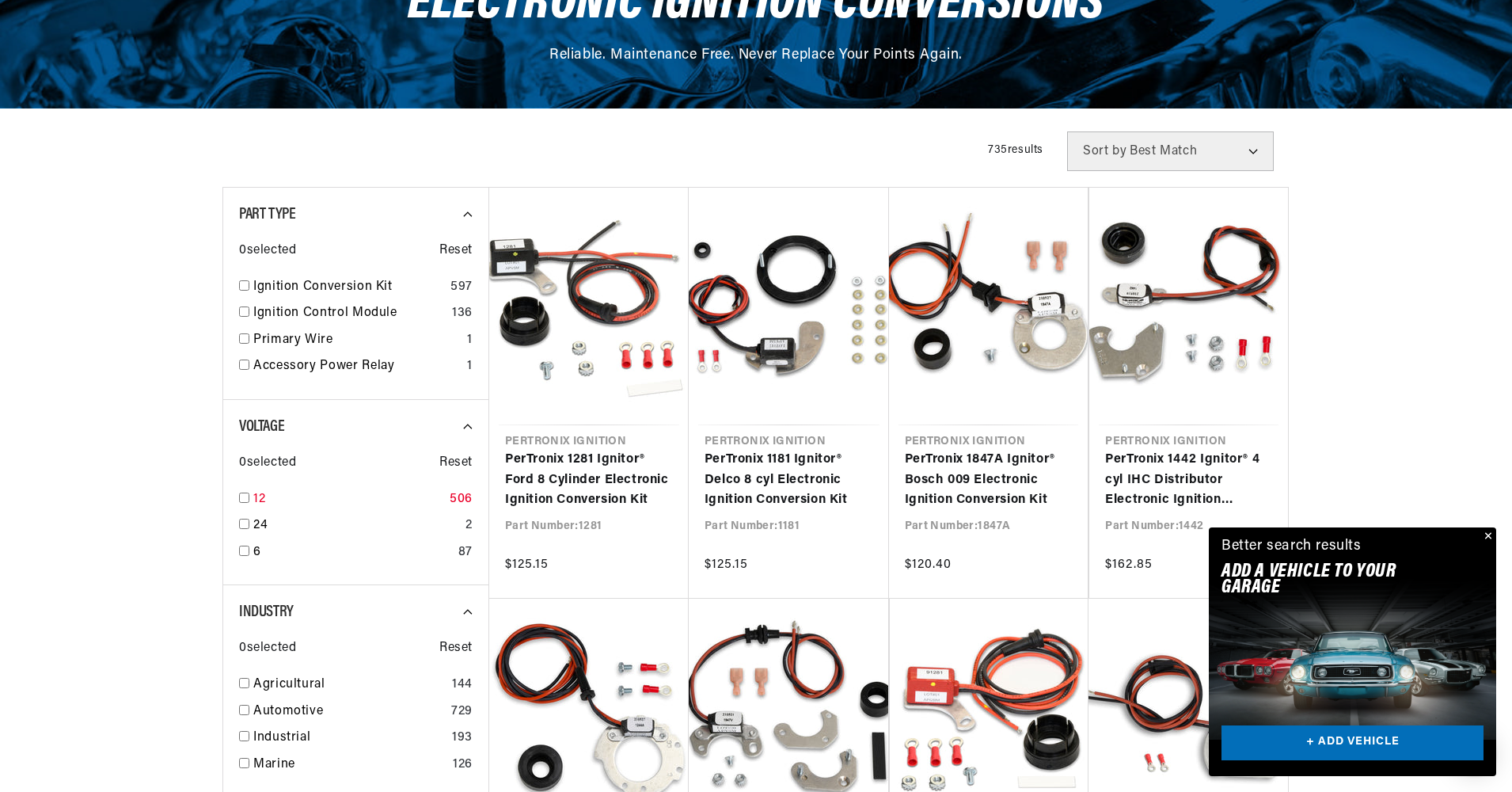
click at [243, 497] on input "checkbox" at bounding box center [243, 497] width 10 height 10
checkbox input "true"
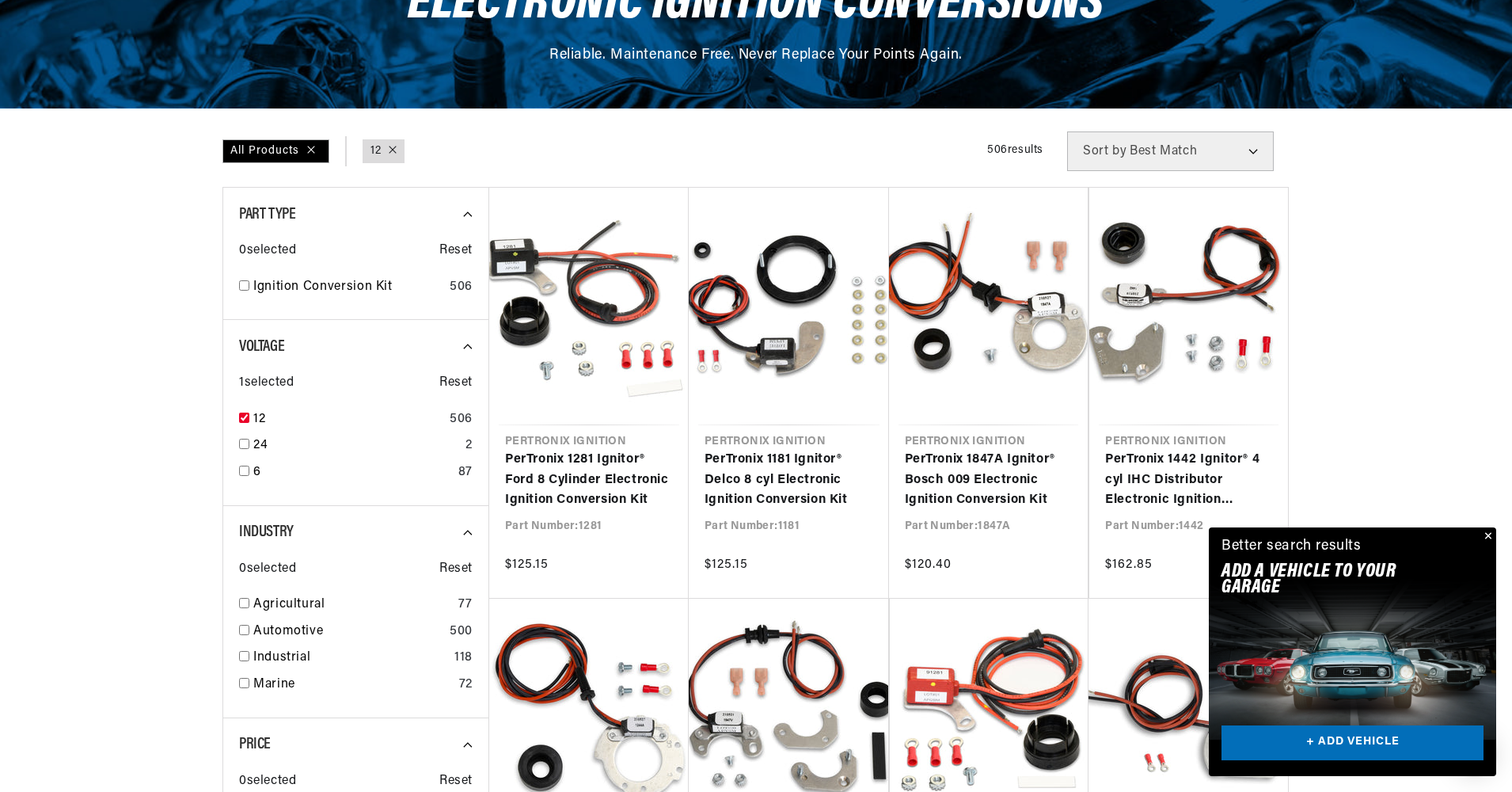
scroll to position [0, 592]
click at [245, 629] on input "checkbox" at bounding box center [243, 629] width 10 height 10
checkbox input "true"
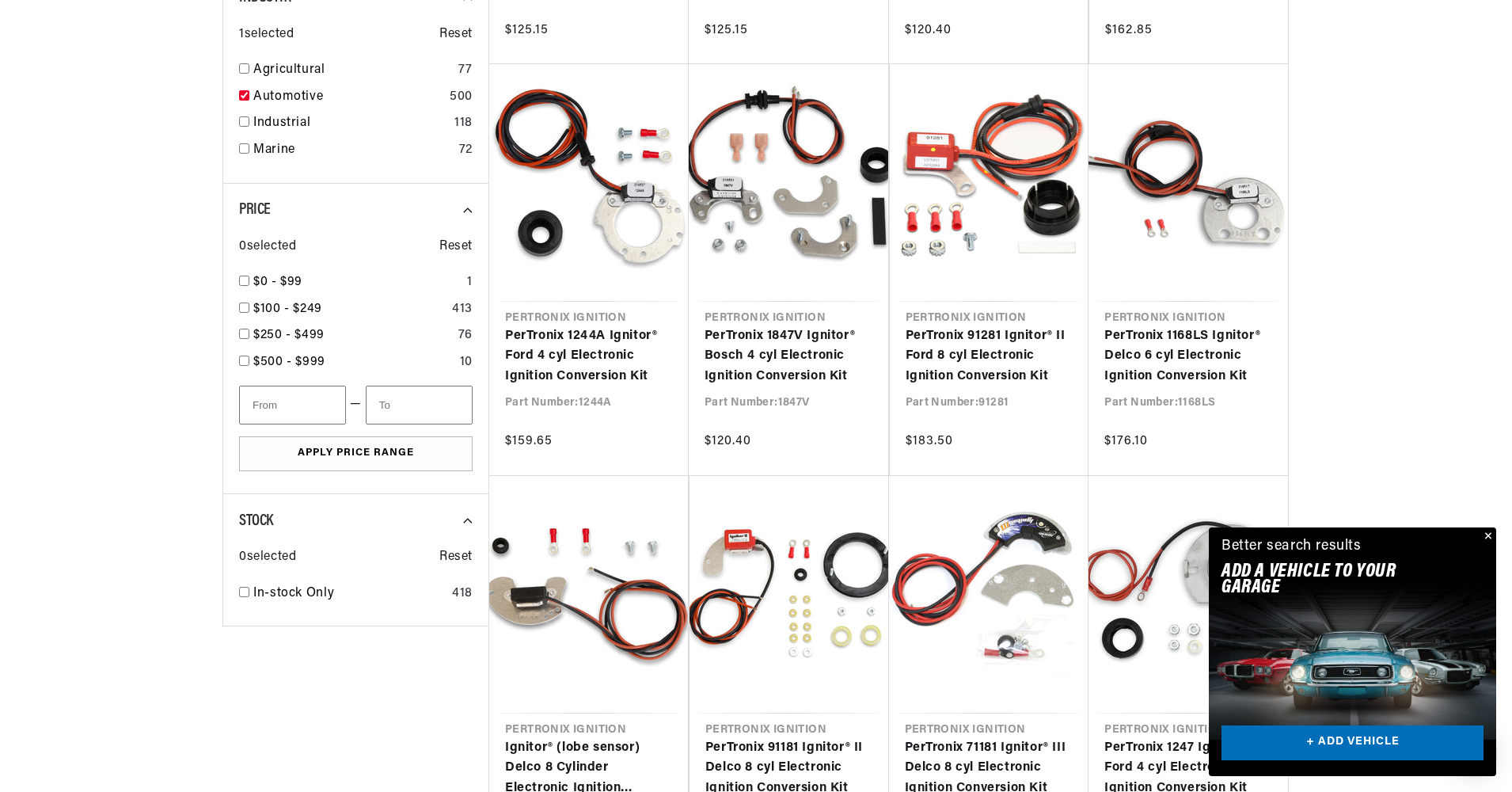
scroll to position [792, 0]
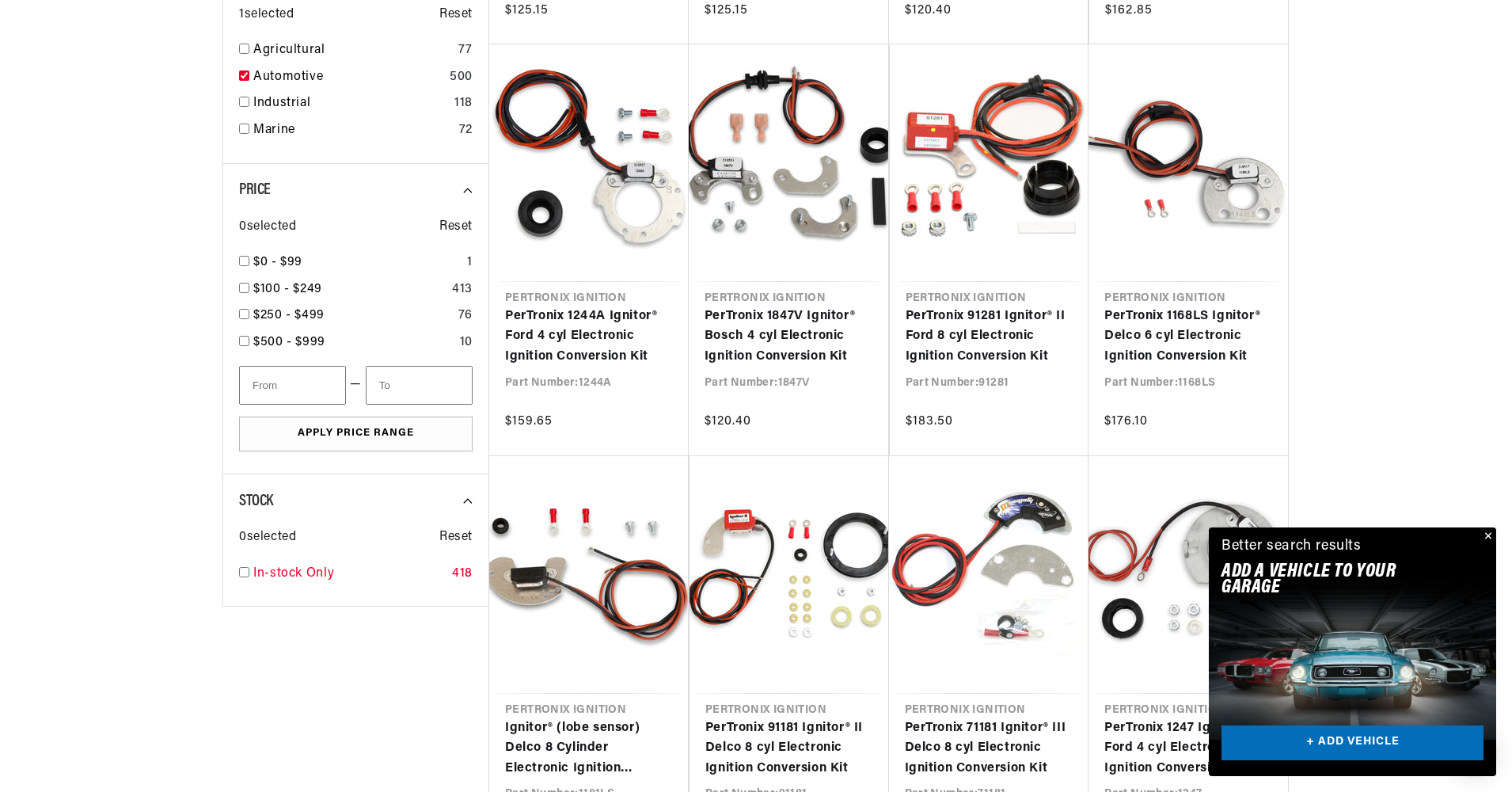
click at [244, 573] on input "checkbox" at bounding box center [243, 571] width 10 height 10
checkbox input "true"
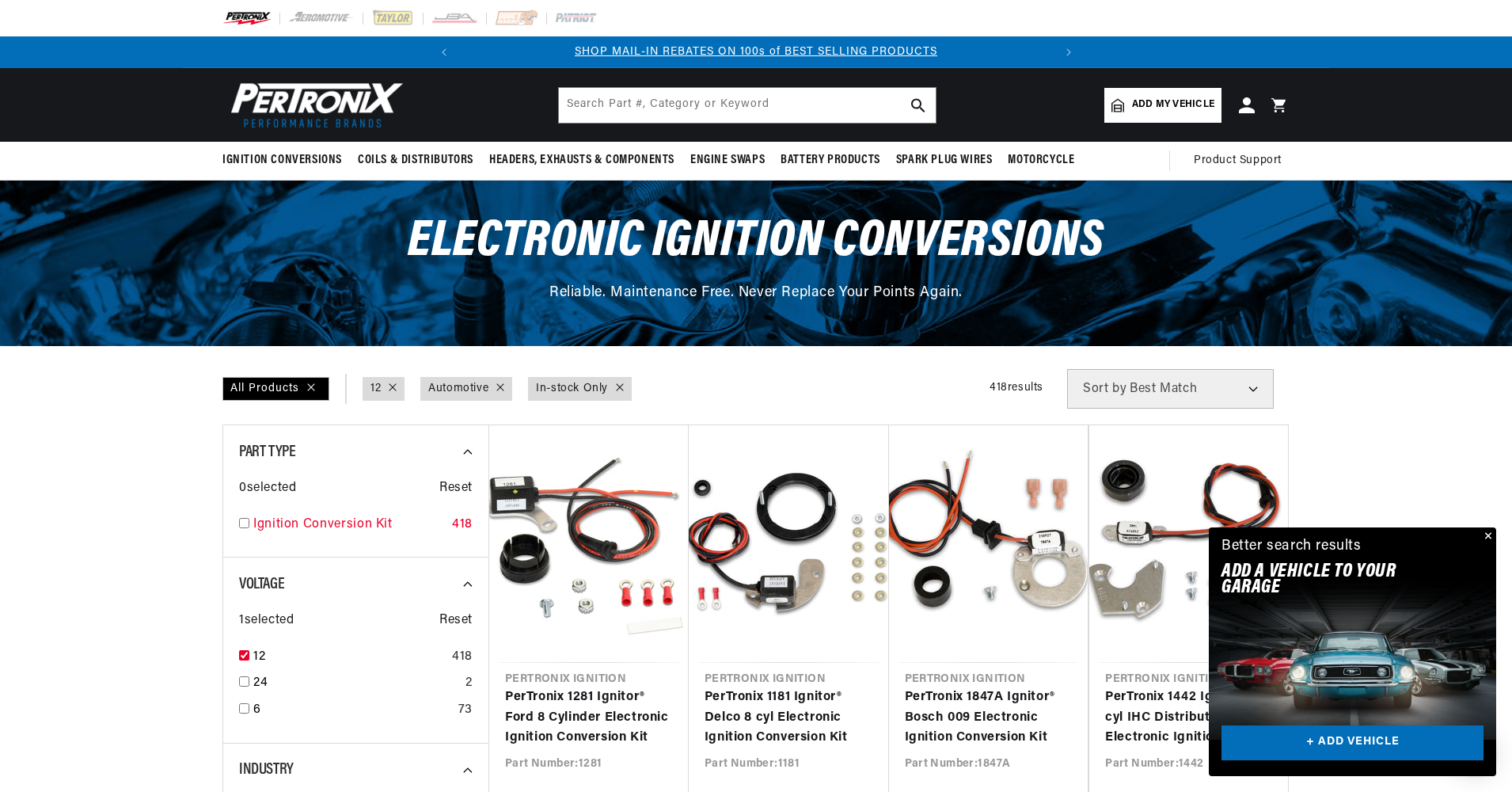
click at [243, 524] on input "checkbox" at bounding box center [243, 522] width 10 height 10
checkbox input "true"
click at [1253, 389] on select "Best Match Featured Name, A-Z Name, Z-A Price, Low to High Price, High to Low" at bounding box center [1170, 389] width 206 height 40
select select "price"
click at [1067, 369] on select "Best Match Featured Name, A-Z Name, Z-A Price, Low to High Price, High to Low" at bounding box center [1170, 389] width 206 height 40
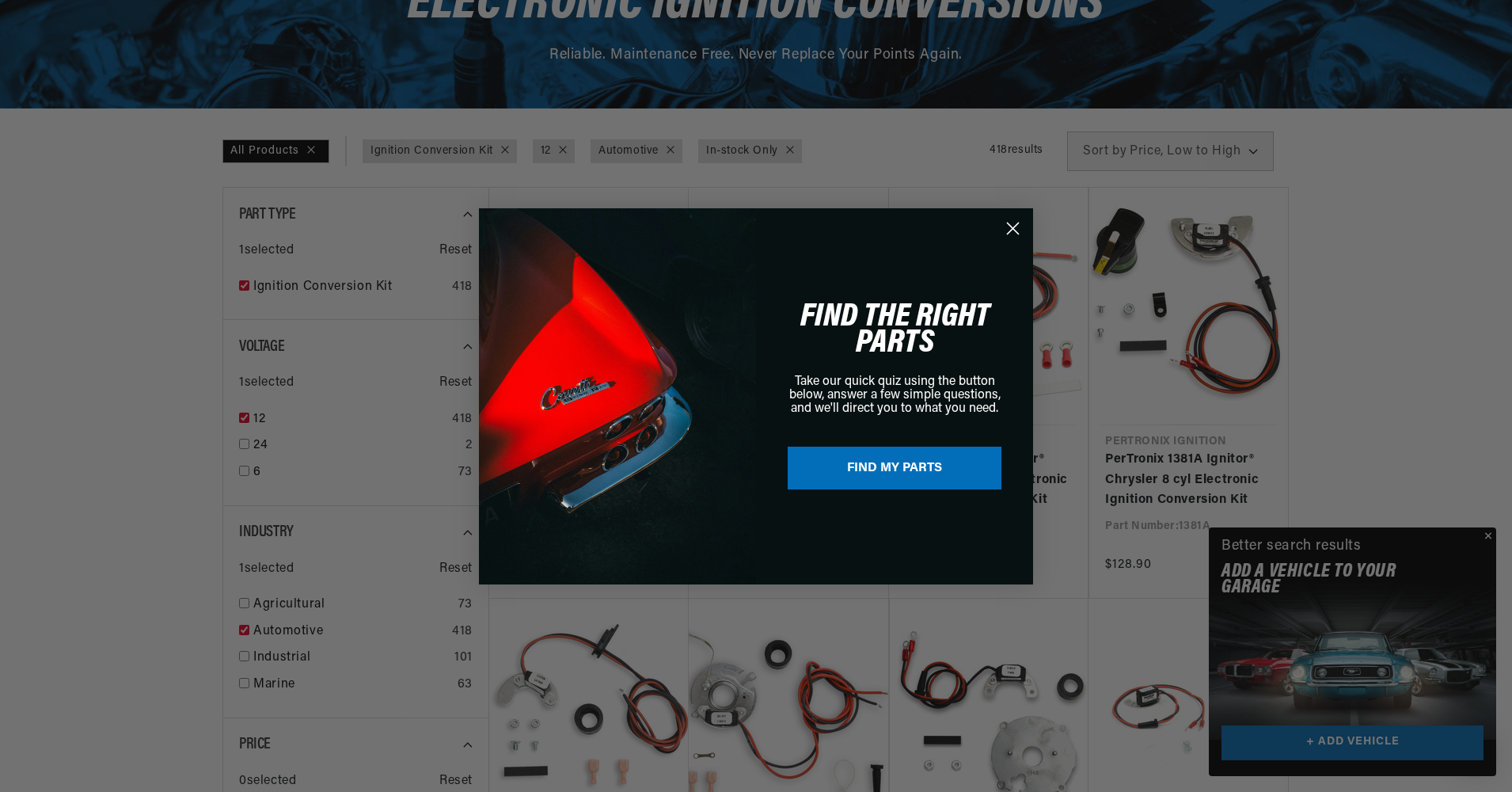
click at [885, 467] on button "FIND MY PARTS" at bounding box center [894, 467] width 214 height 43
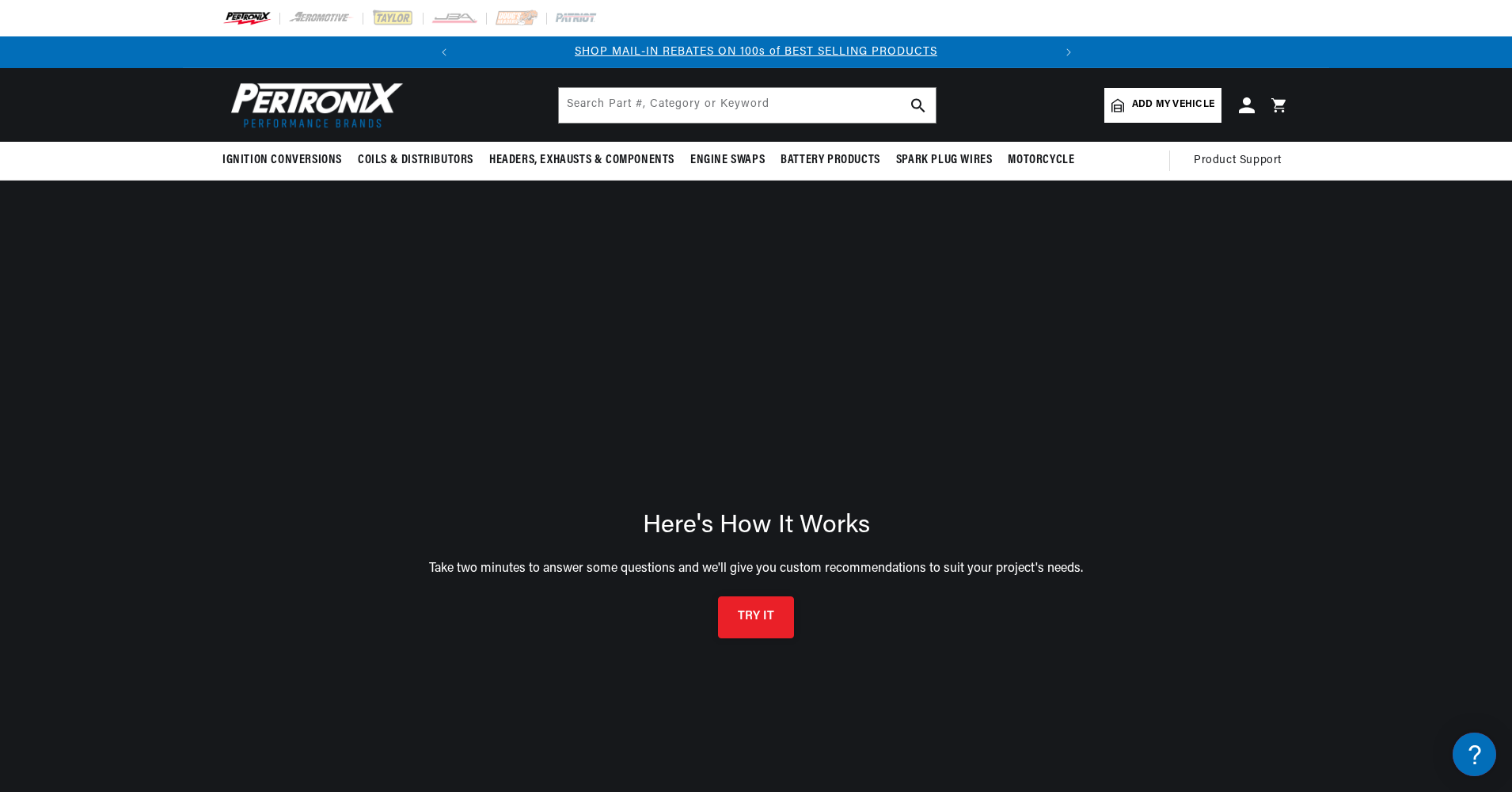
click at [747, 606] on button "TRY IT" at bounding box center [756, 617] width 76 height 42
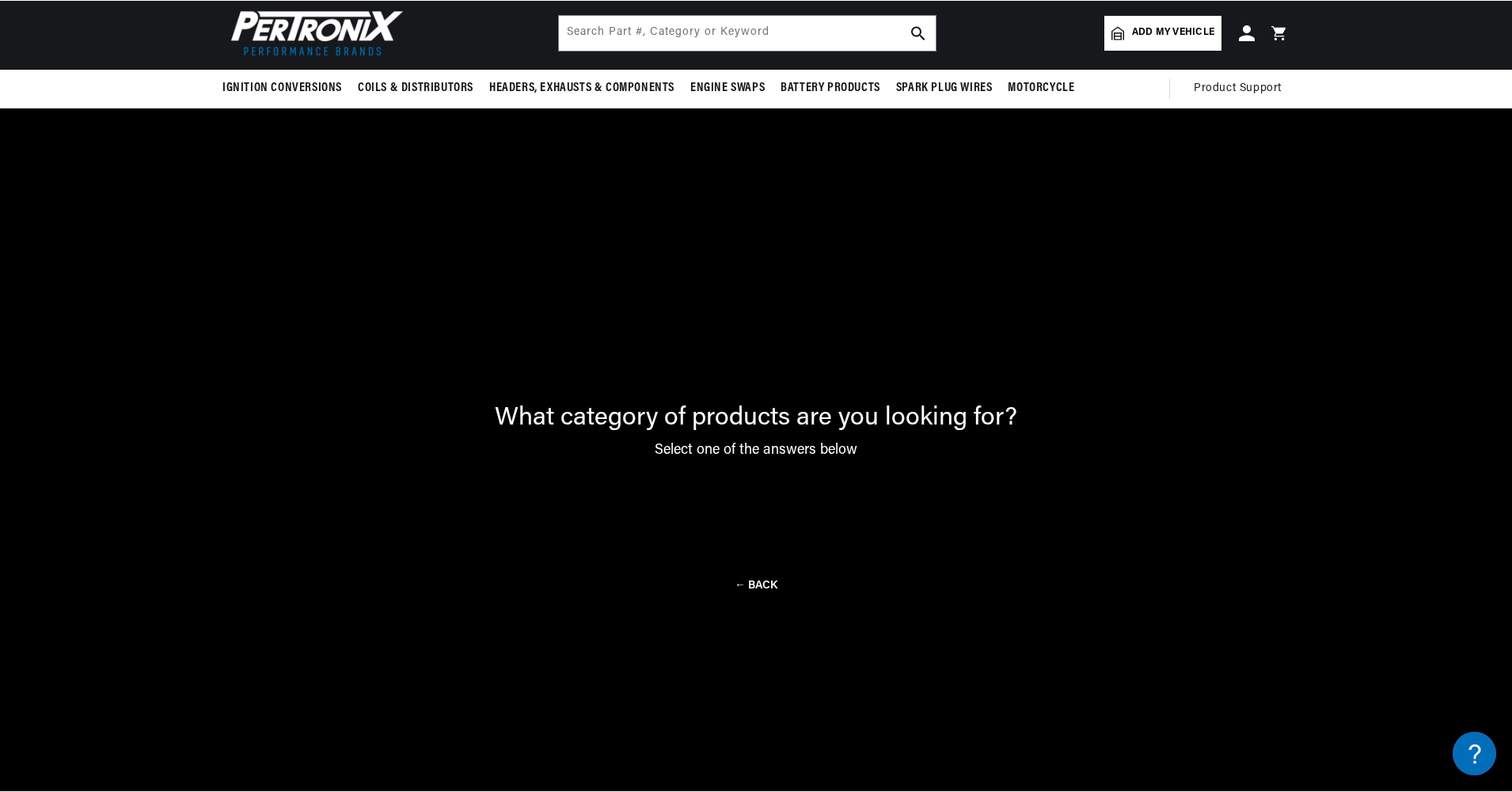
scroll to position [113, 0]
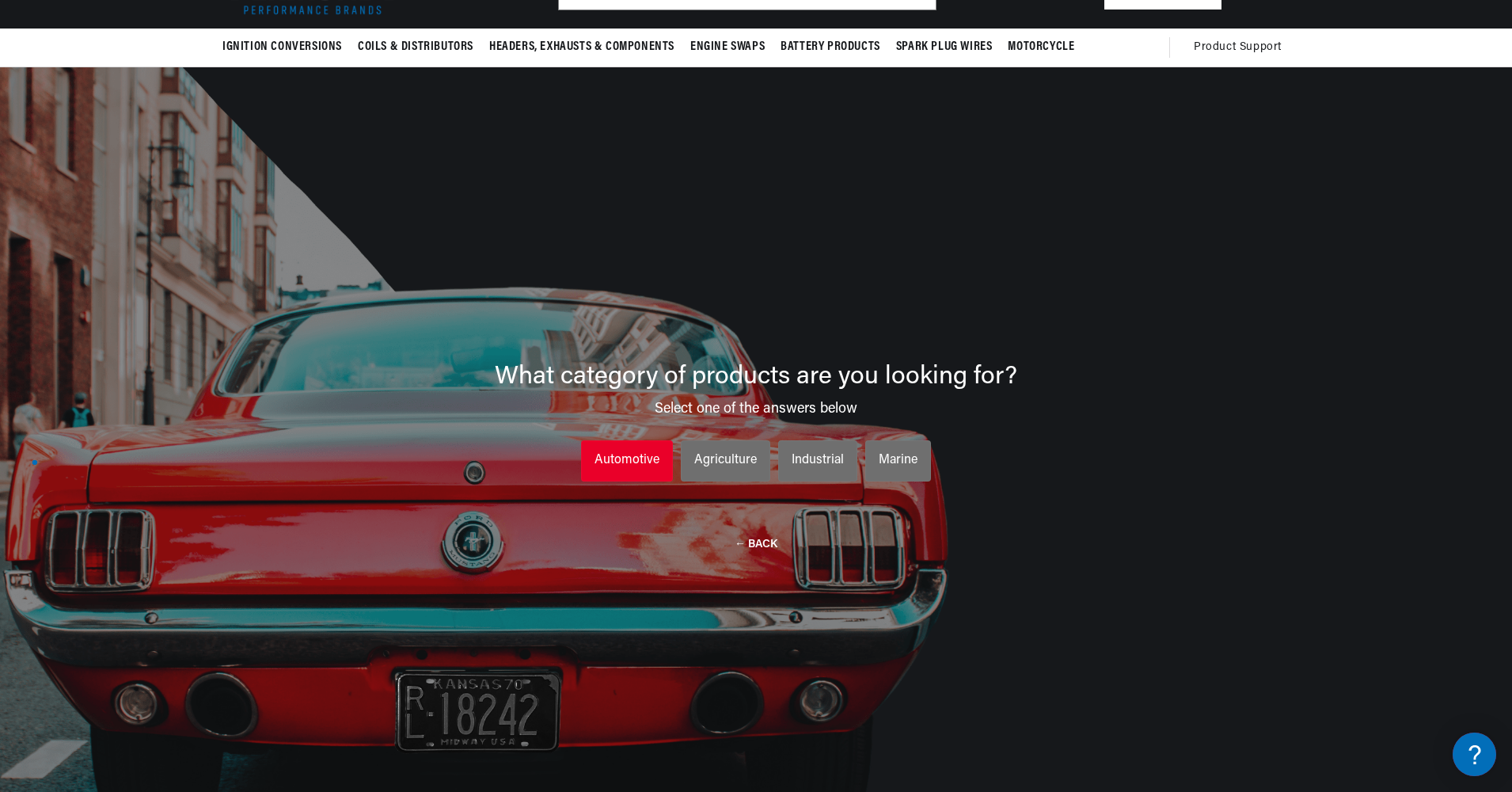
click at [625, 457] on div "Automotive" at bounding box center [627, 461] width 65 height 21
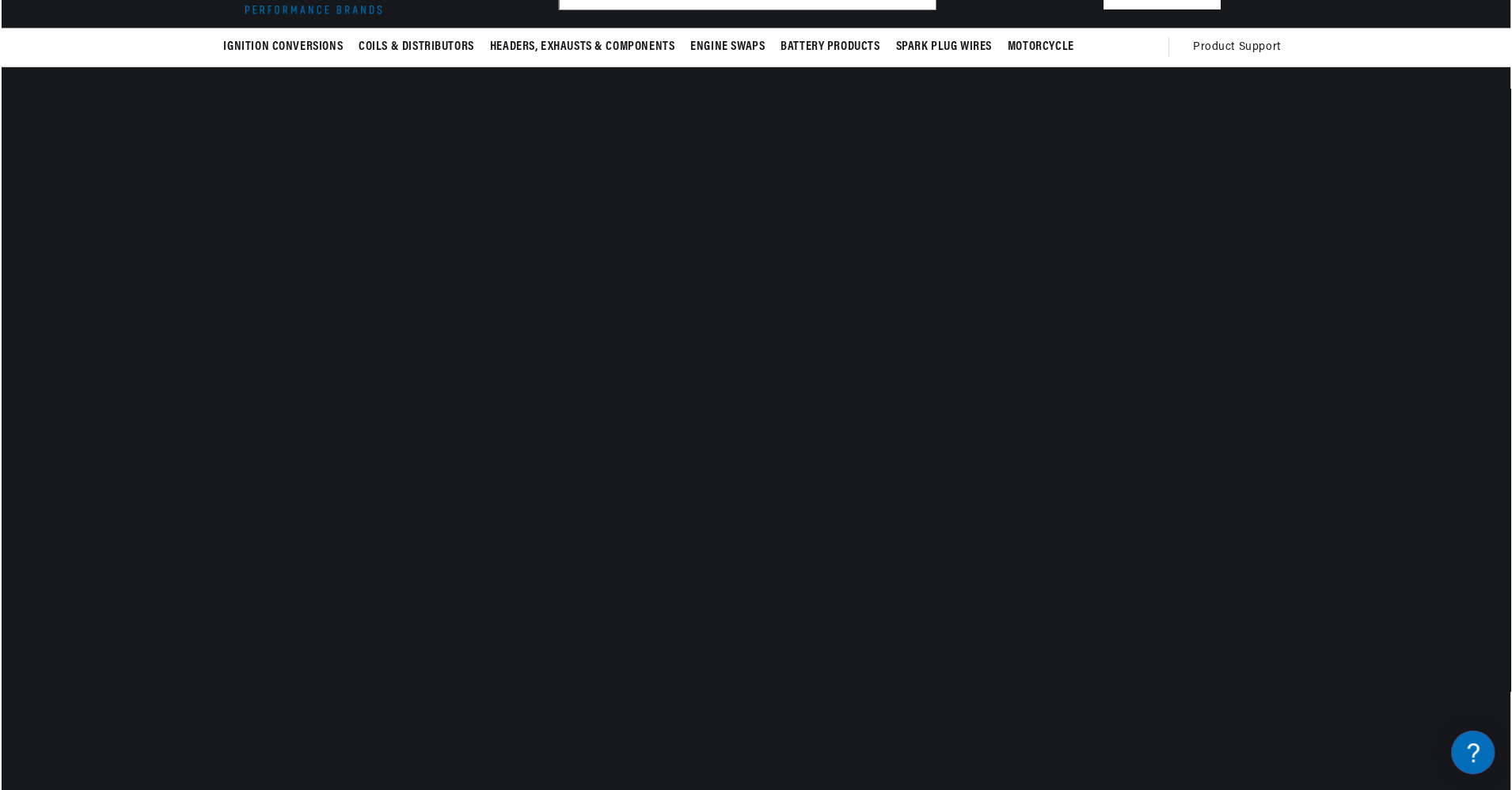
scroll to position [0, 592]
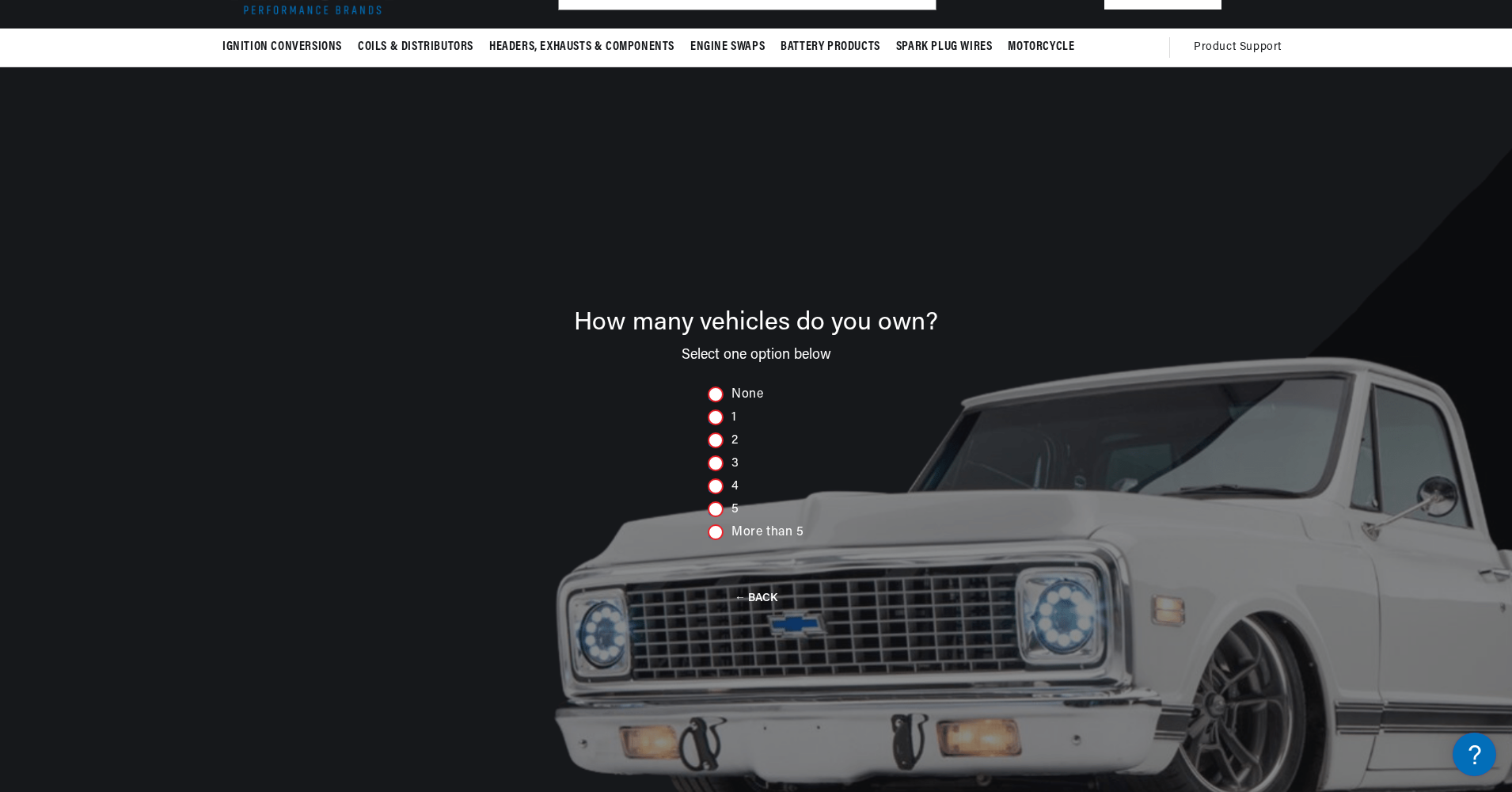
click at [712, 414] on div at bounding box center [715, 416] width 15 height 15
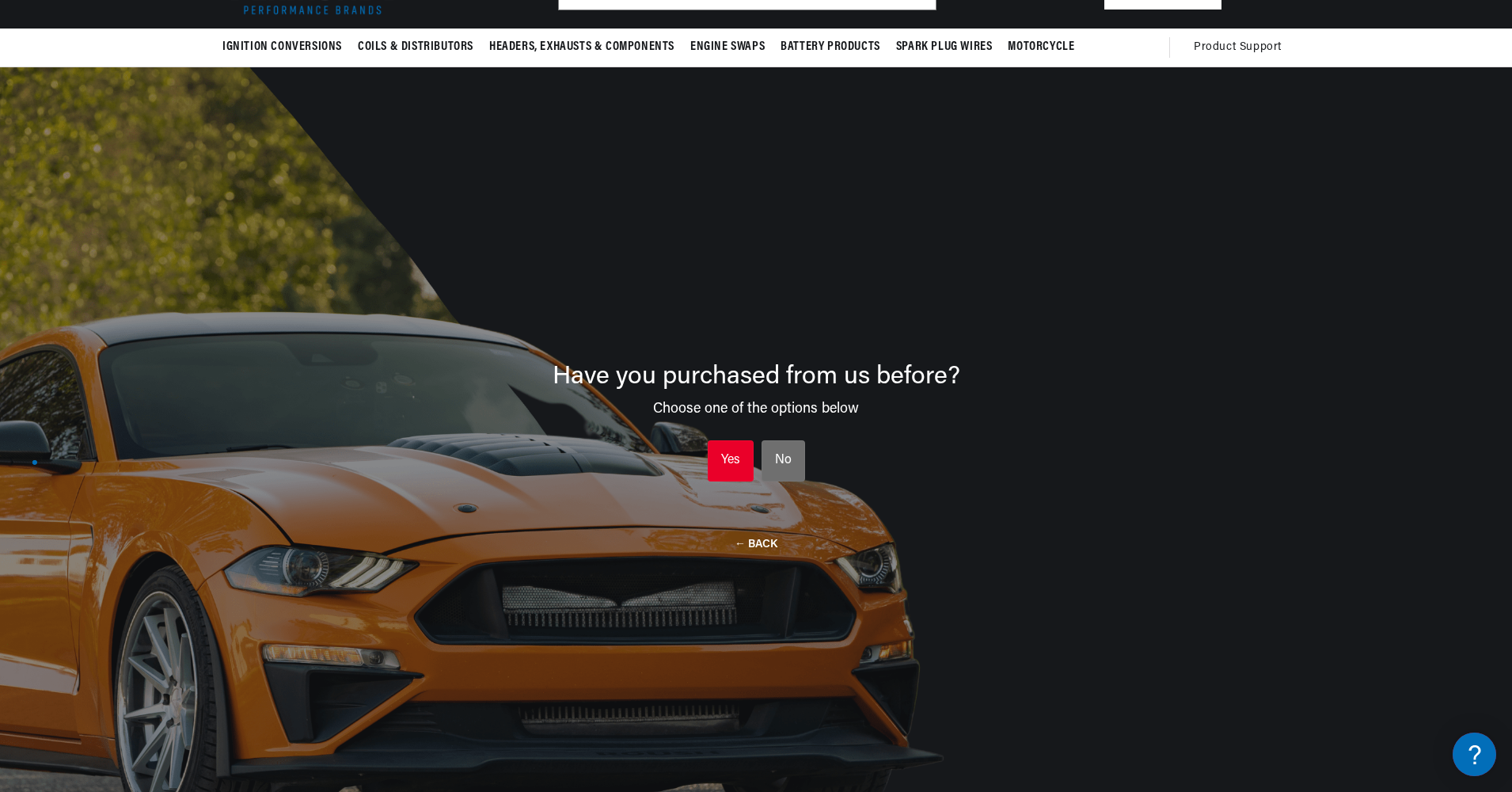
click at [725, 452] on div "Yes" at bounding box center [730, 461] width 19 height 21
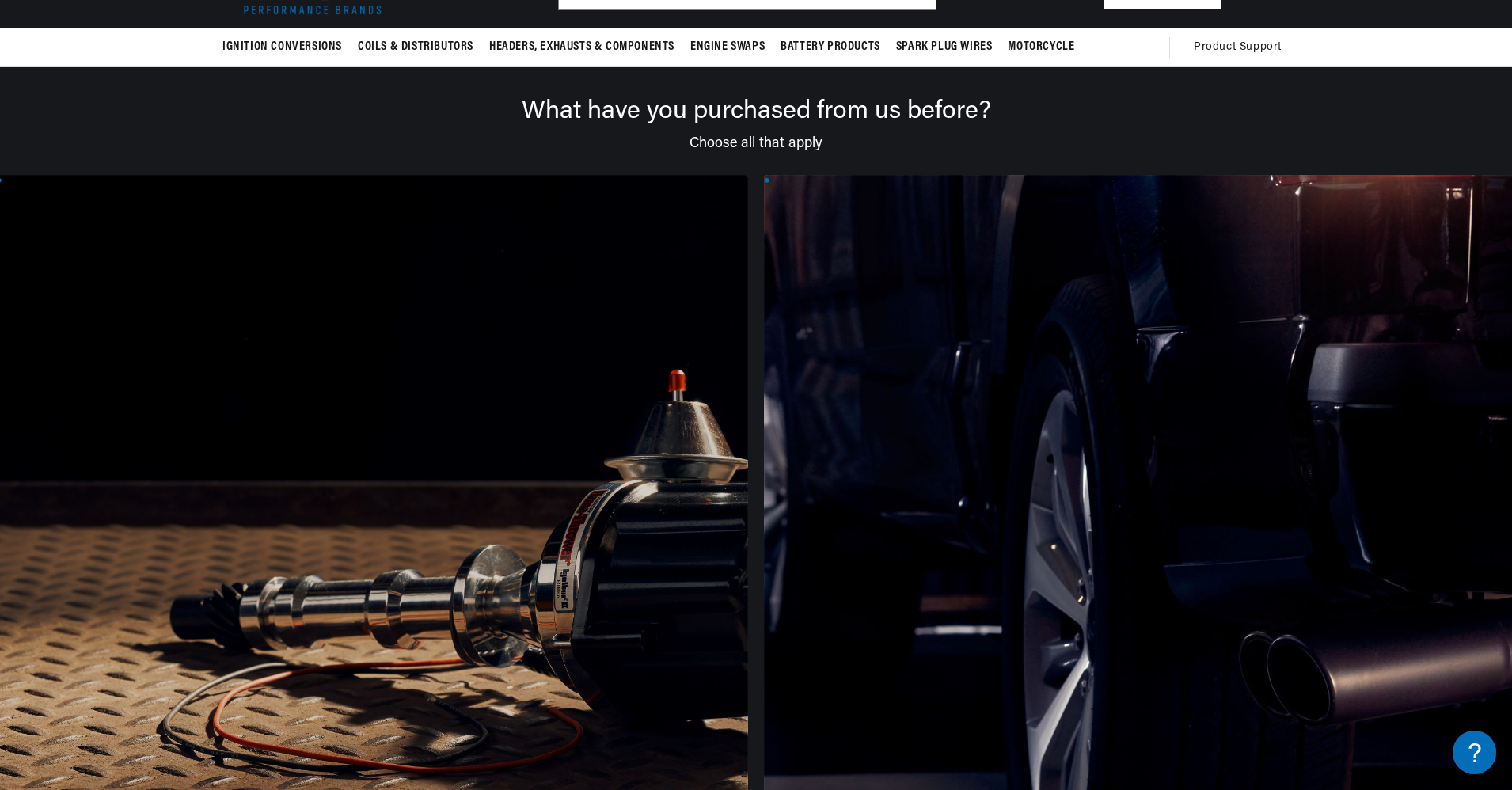
scroll to position [0, 0]
click at [235, 471] on div at bounding box center [372, 569] width 752 height 789
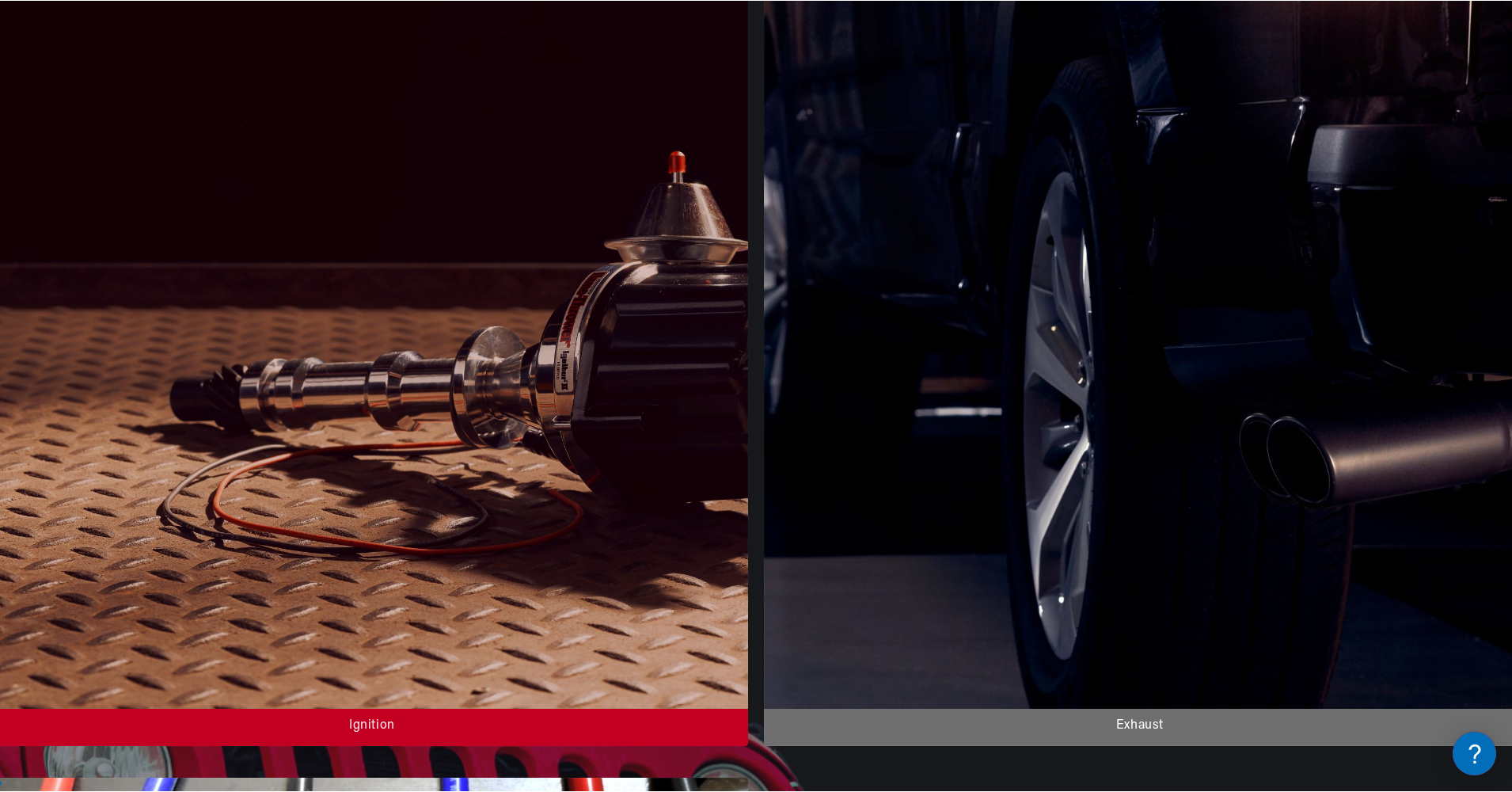
scroll to position [351, 0]
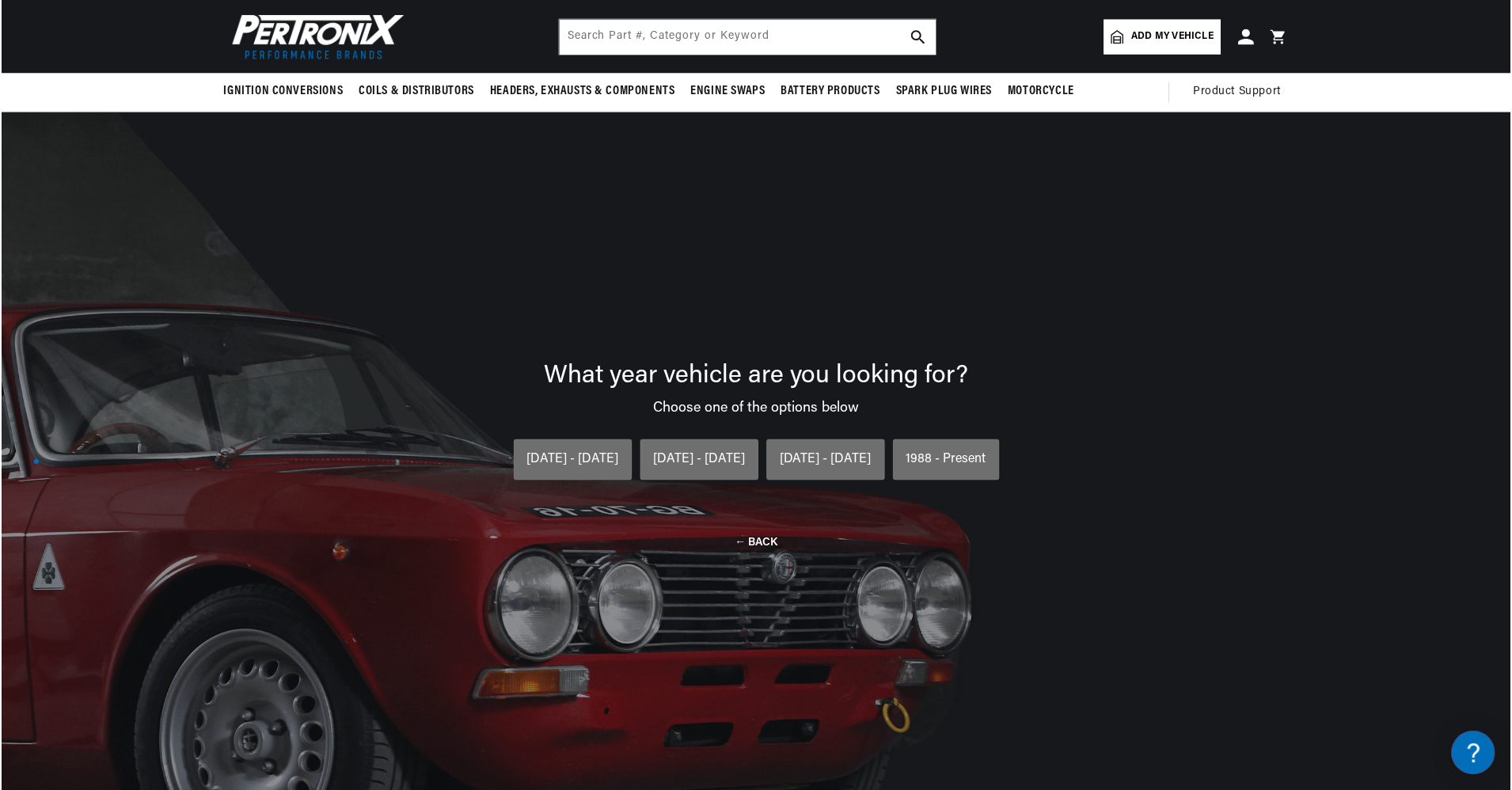
scroll to position [0, 592]
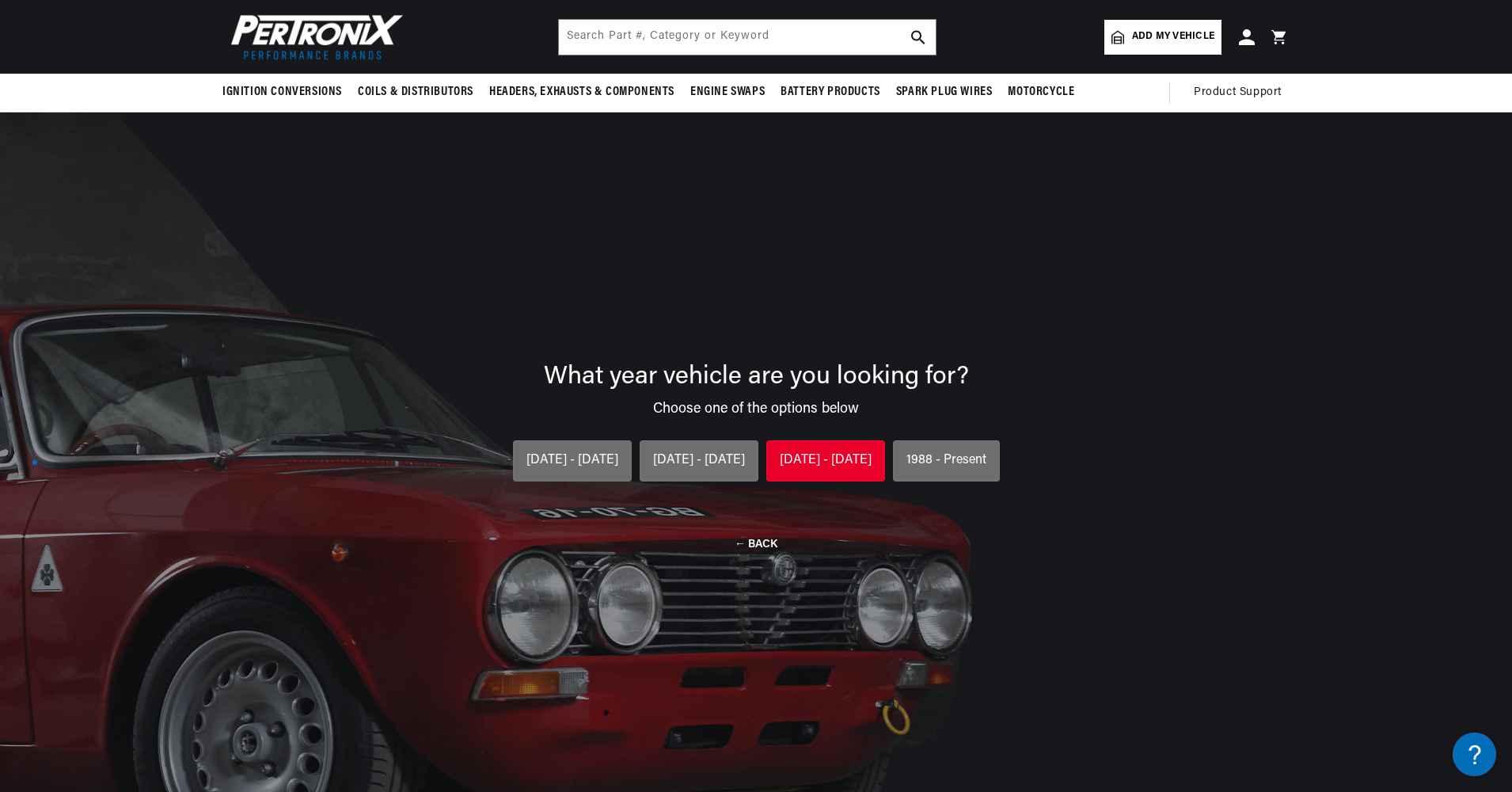
click at [798, 460] on div "1975 - 1987" at bounding box center [825, 461] width 91 height 21
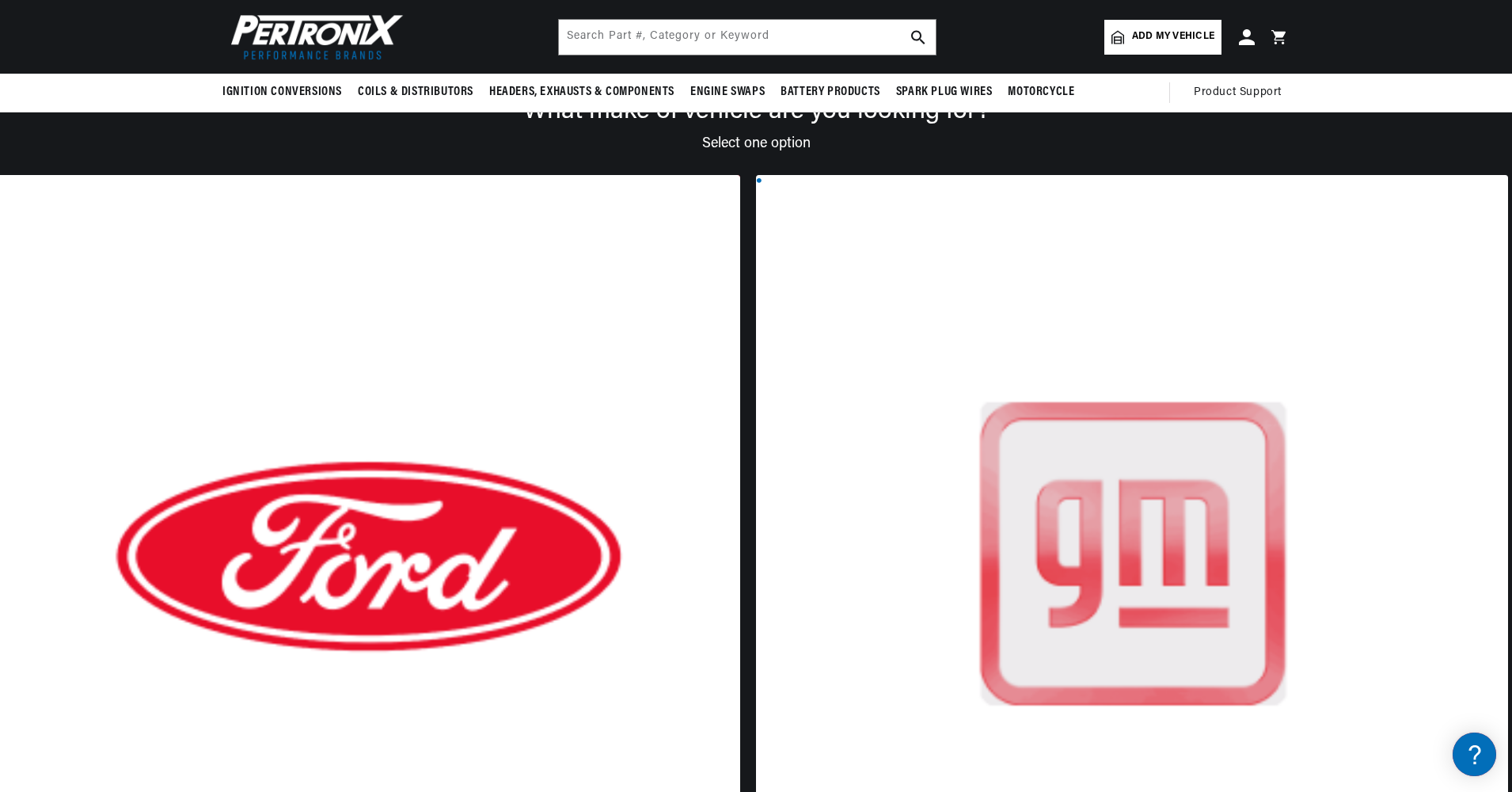
click at [346, 396] on div at bounding box center [364, 569] width 752 height 789
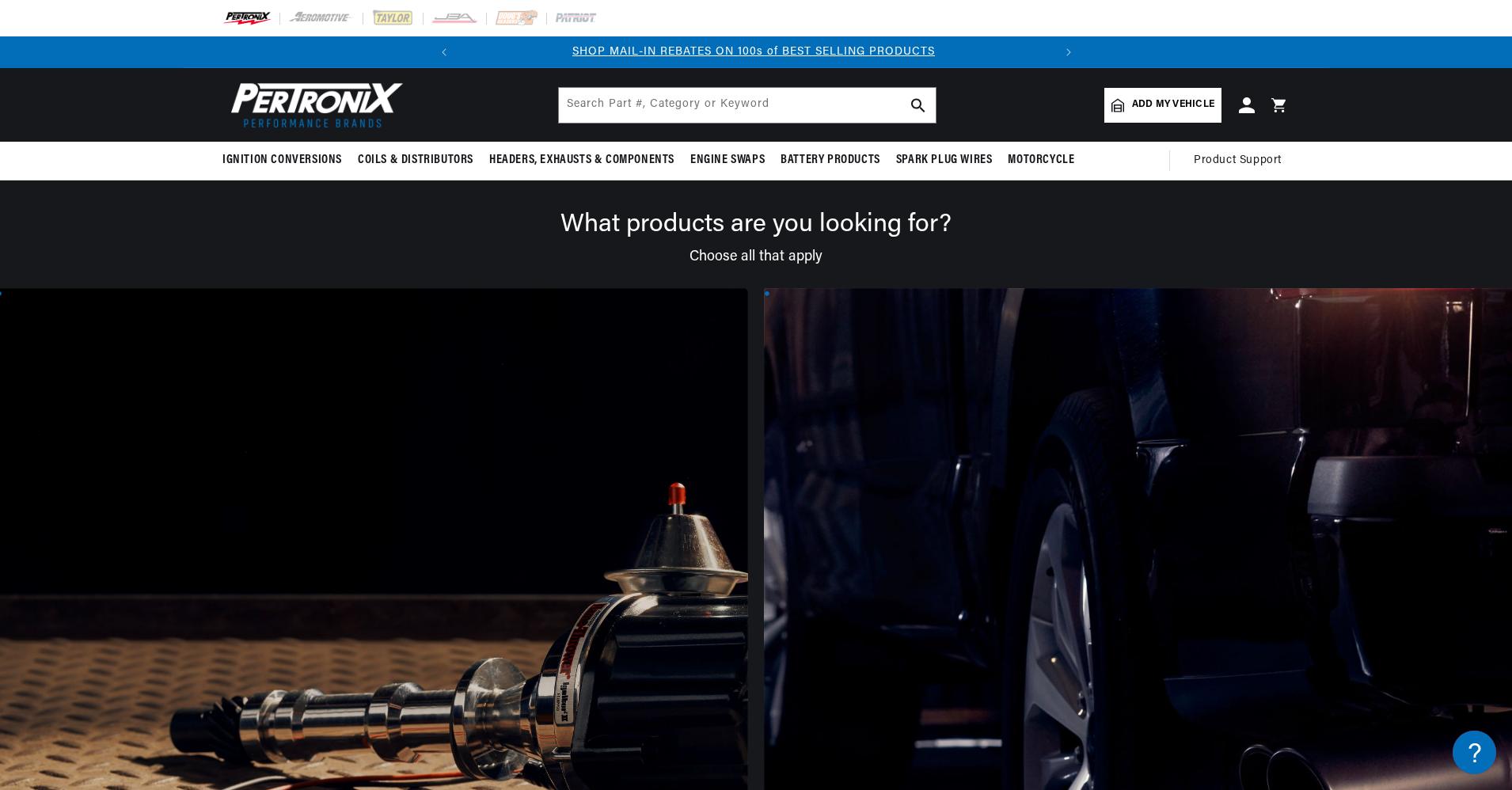
scroll to position [0, 0]
click at [254, 563] on div at bounding box center [372, 682] width 752 height 789
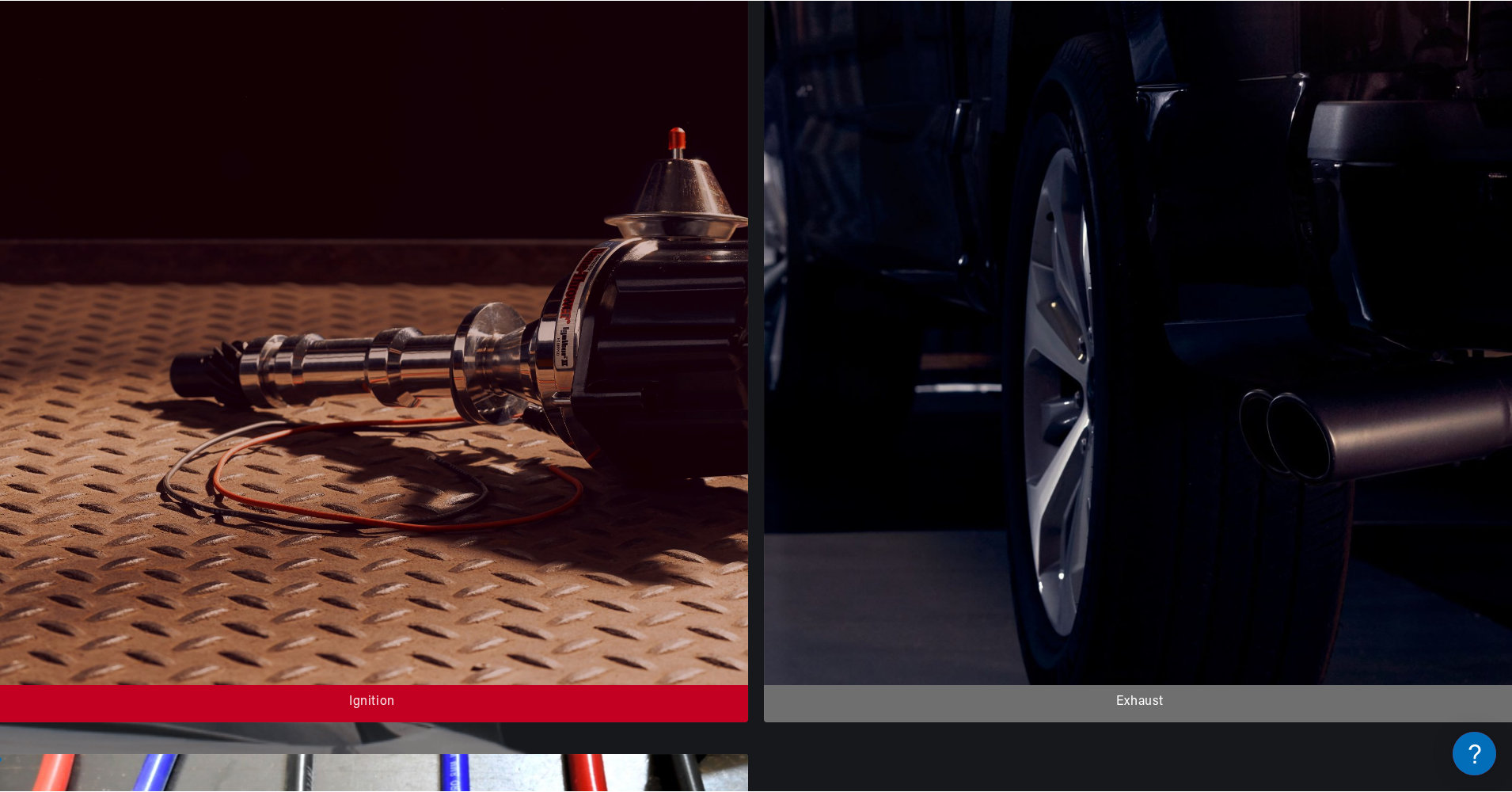
scroll to position [396, 0]
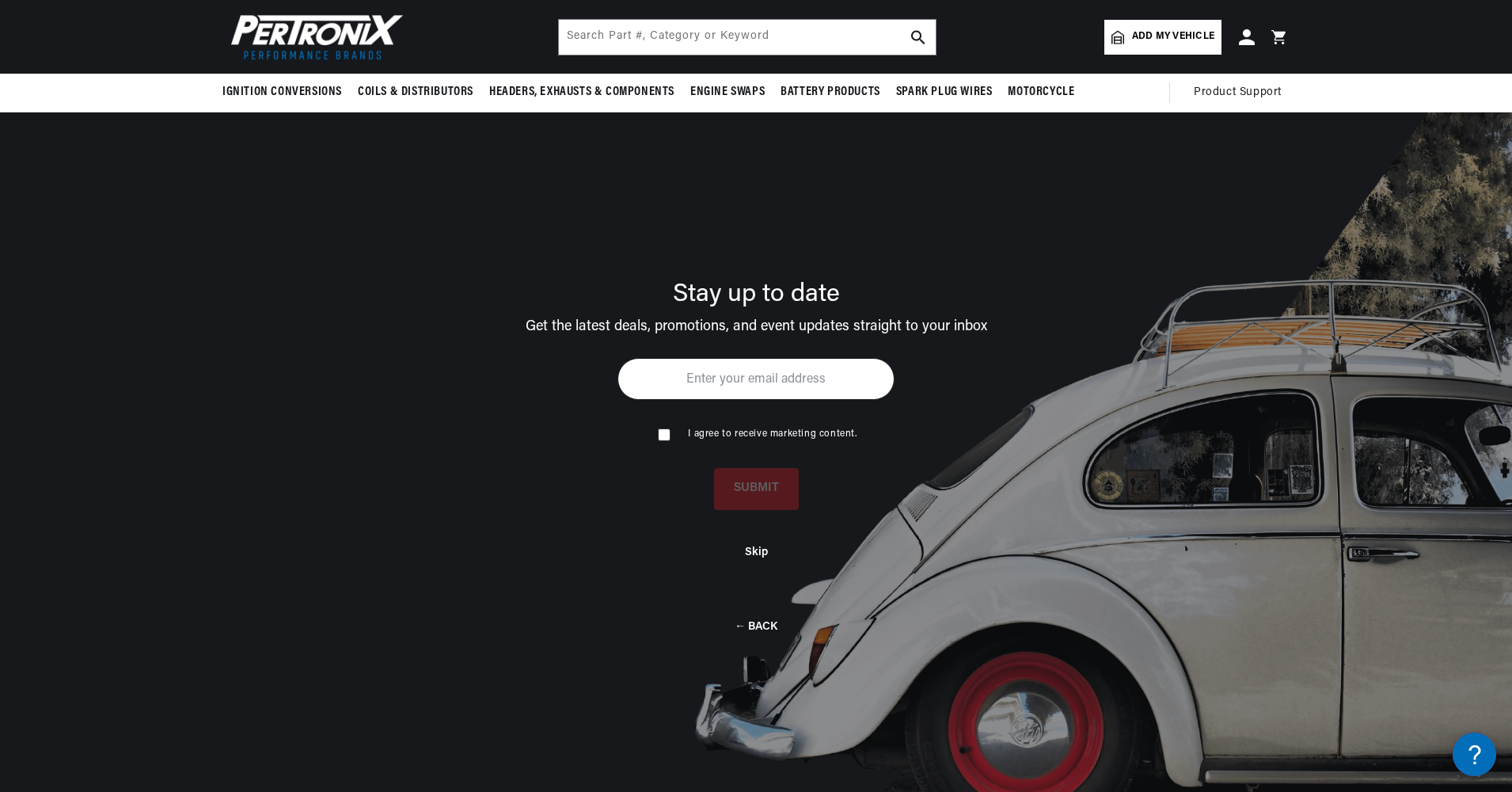
scroll to position [0, 592]
click at [749, 554] on button "Skip" at bounding box center [756, 549] width 23 height 14
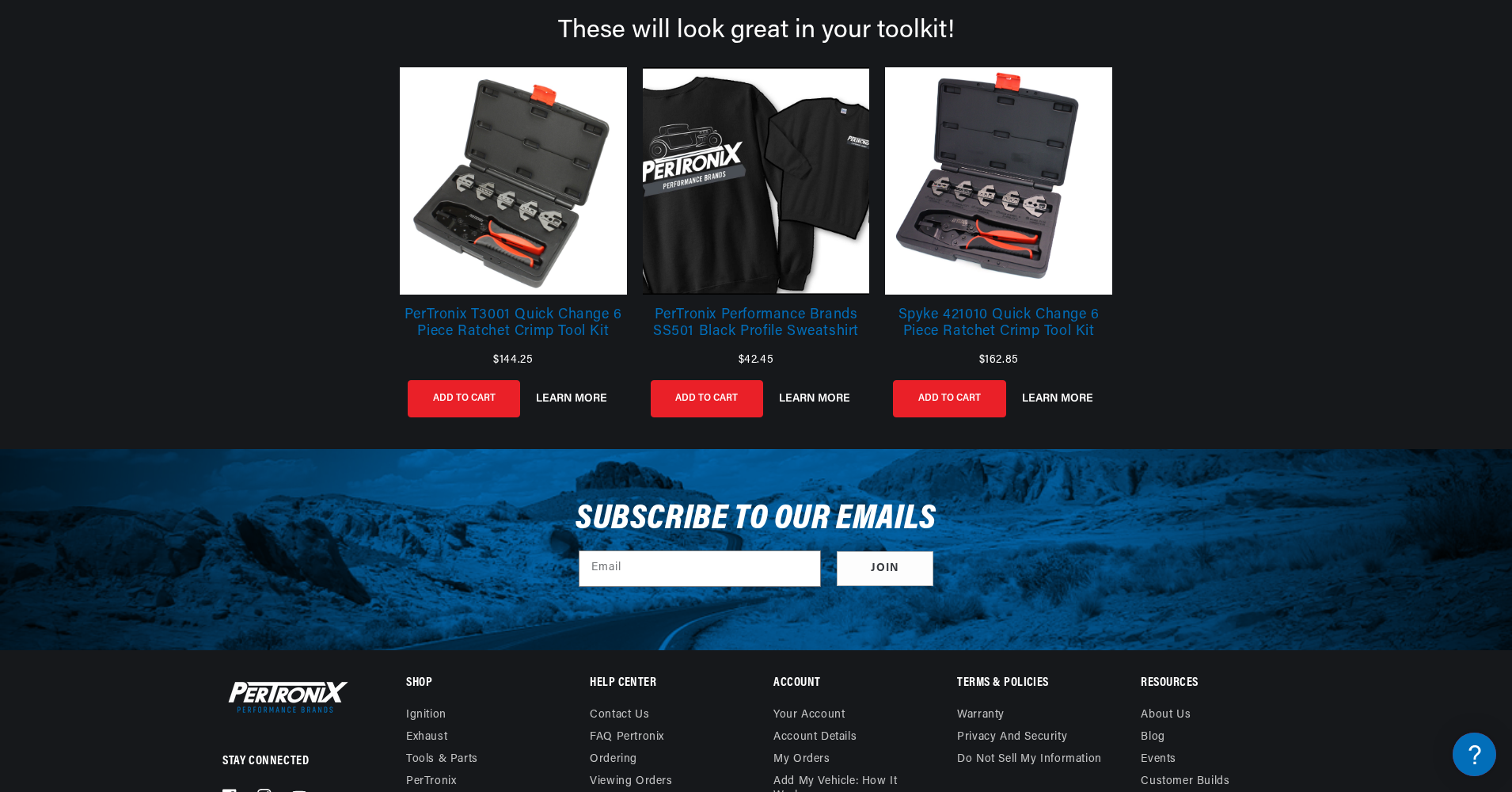
scroll to position [0, 0]
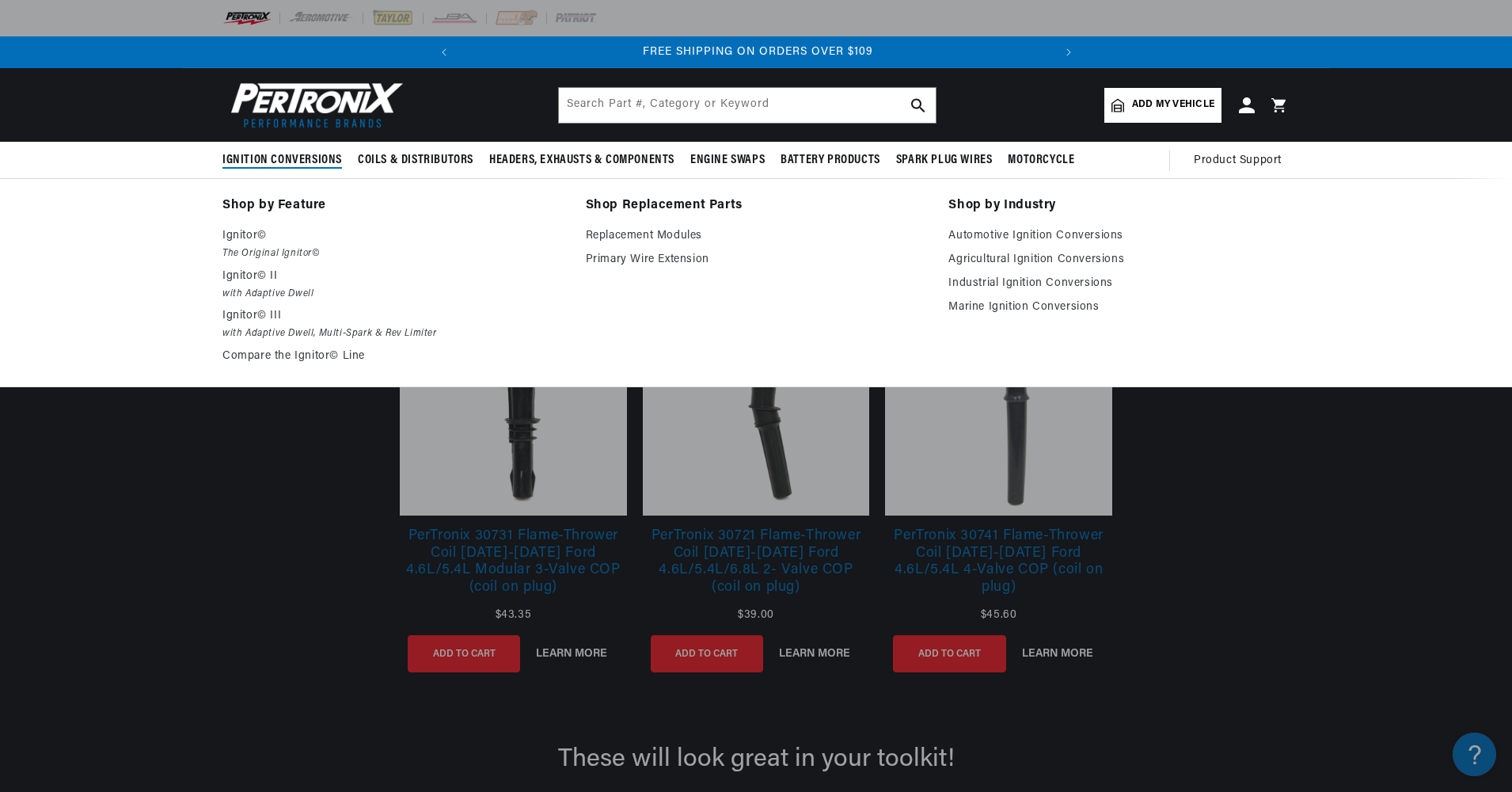
click at [262, 157] on span "Ignition Conversions" at bounding box center [282, 160] width 119 height 16
click at [239, 233] on p "Ignitor©" at bounding box center [393, 235] width 341 height 19
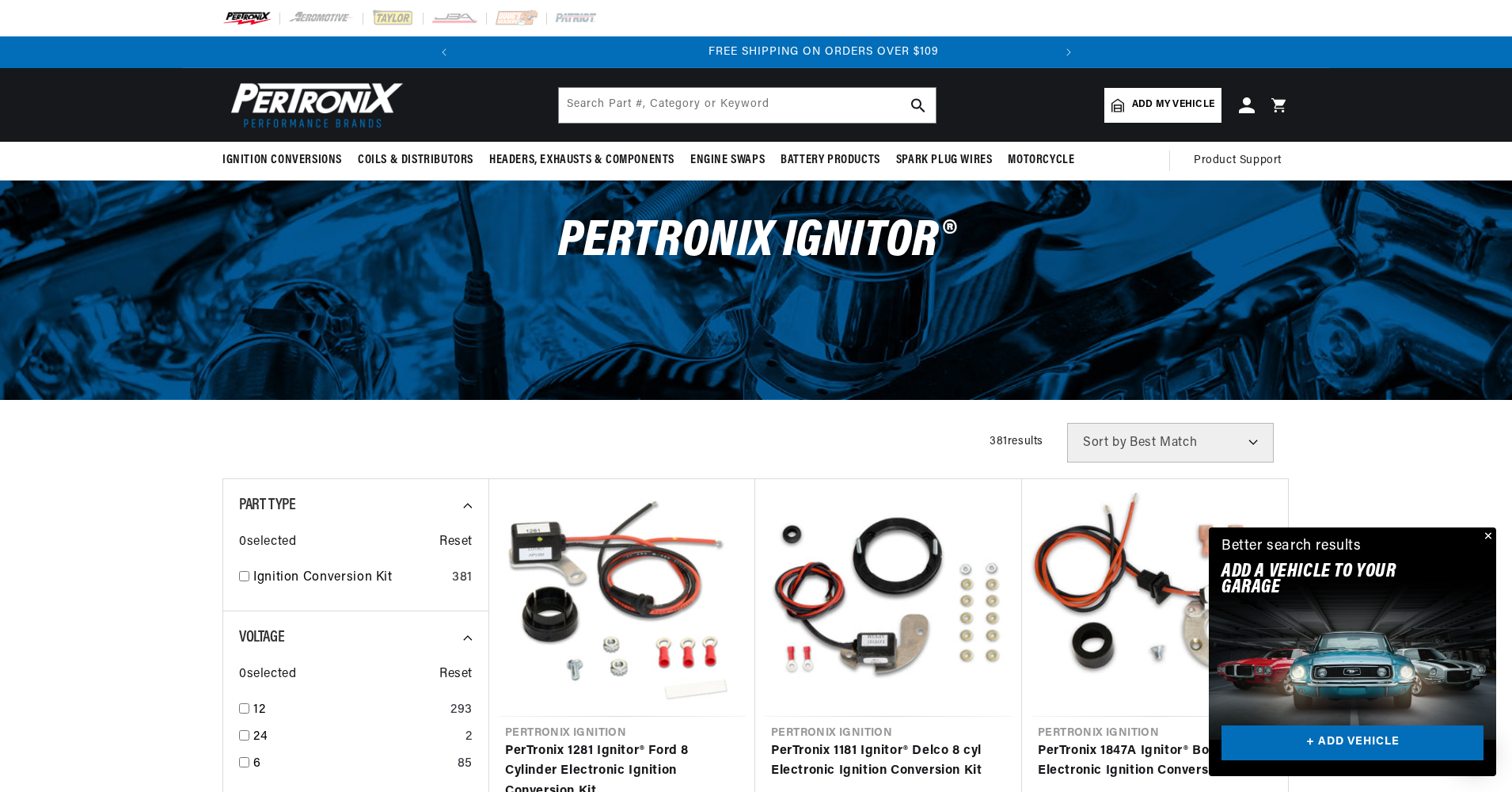
scroll to position [0, 592]
